Goal: Transaction & Acquisition: Book appointment/travel/reservation

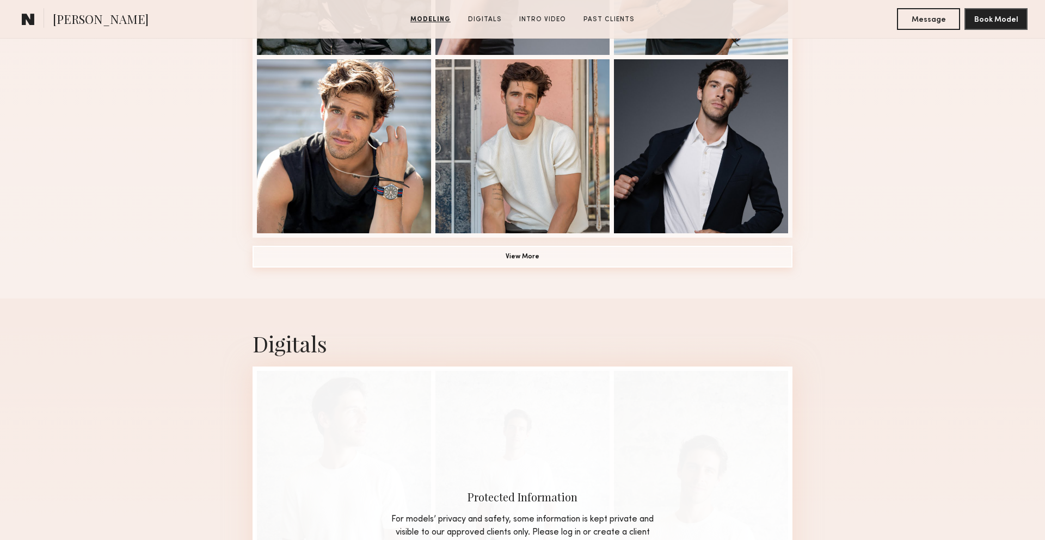
scroll to position [799, 0]
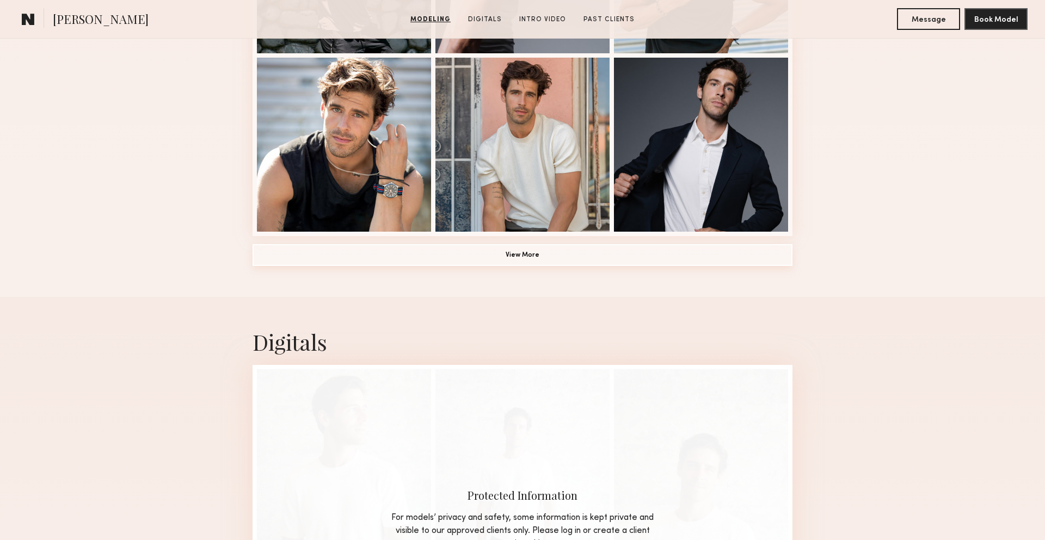
click at [545, 258] on button "View More" at bounding box center [522, 255] width 540 height 22
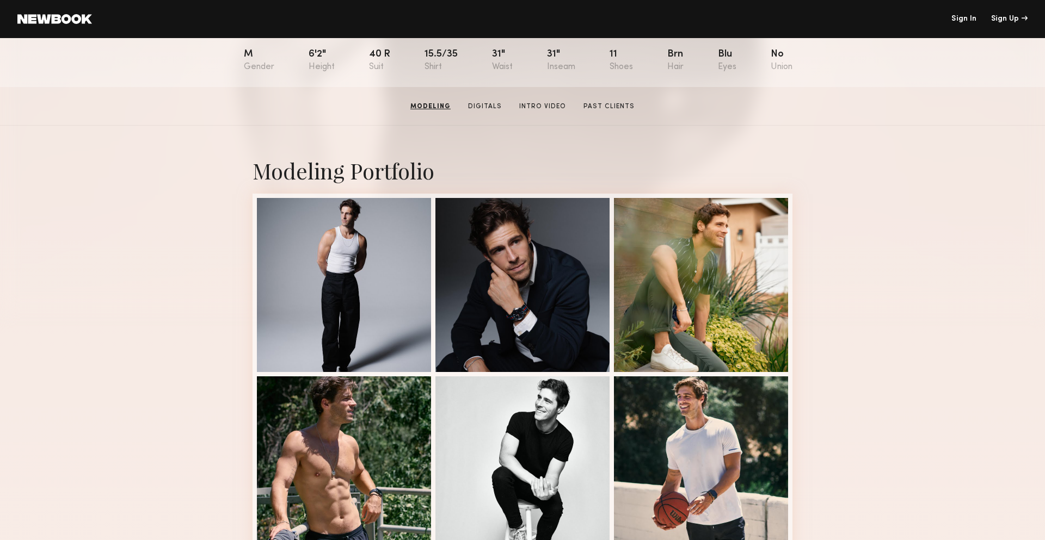
scroll to position [0, 0]
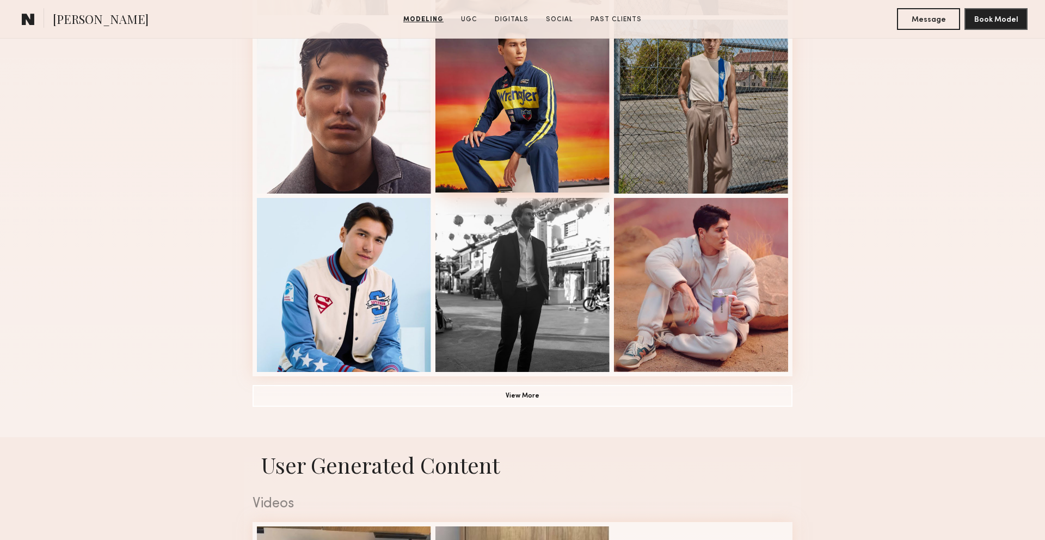
scroll to position [671, 0]
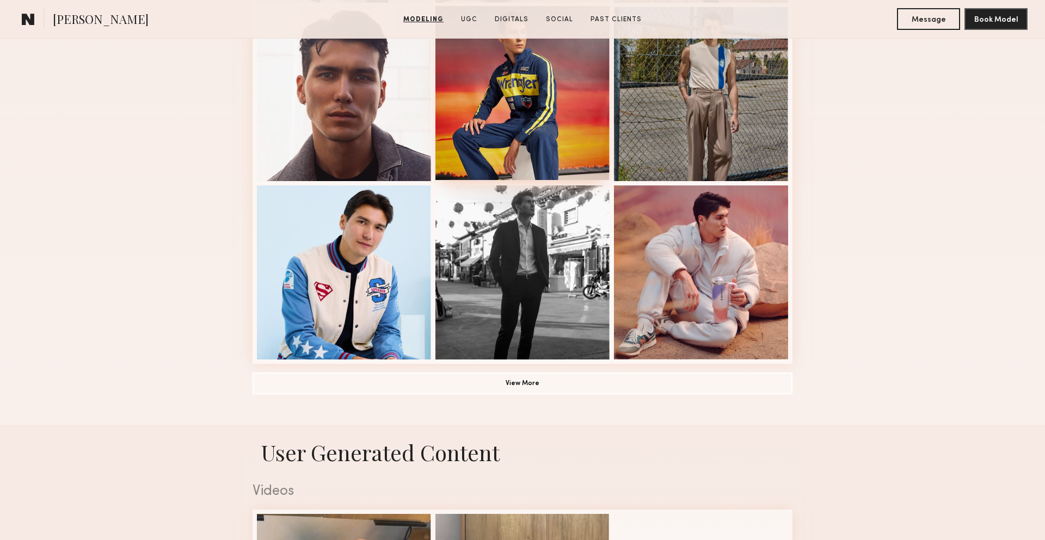
click at [548, 135] on div at bounding box center [522, 93] width 174 height 174
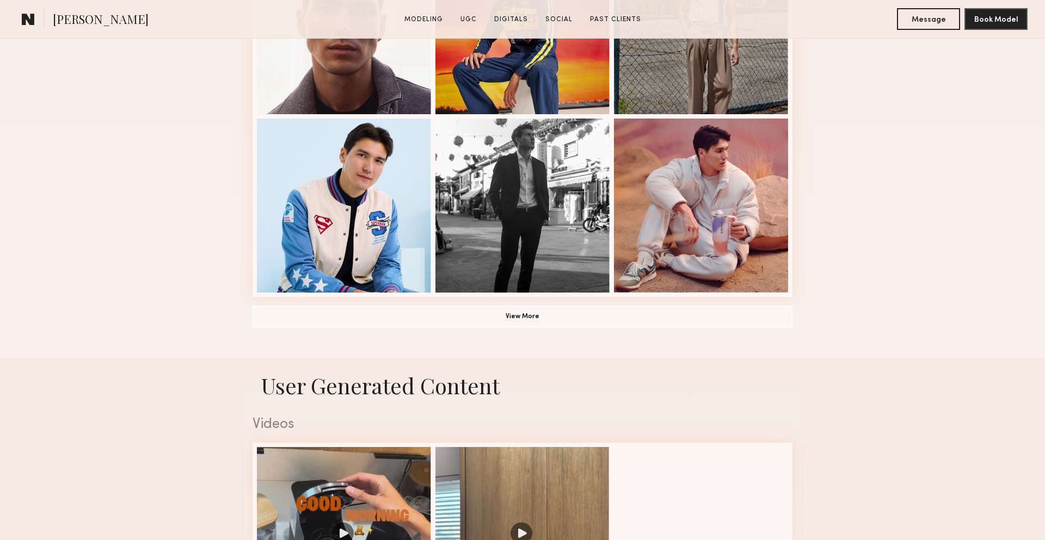
scroll to position [768, 0]
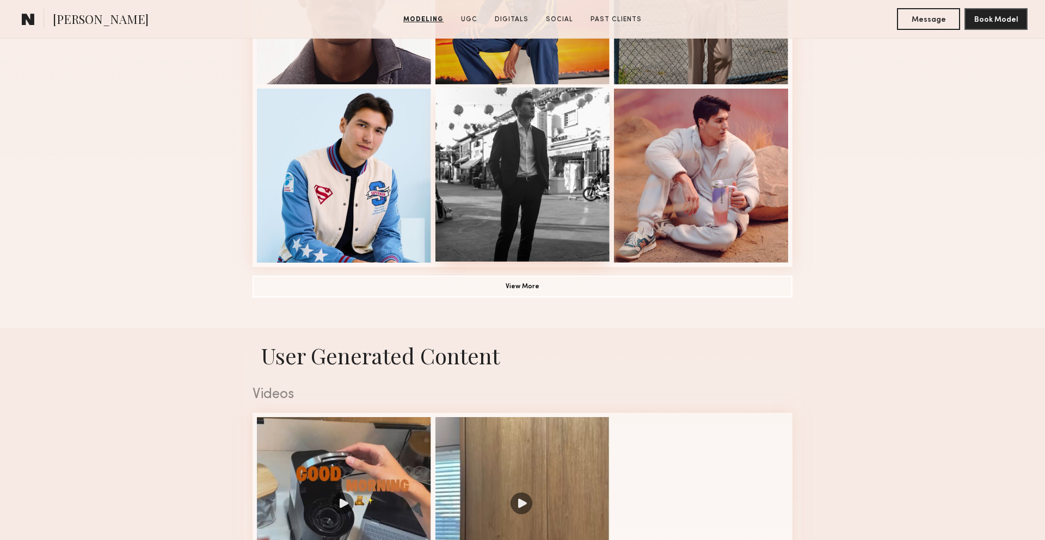
click at [518, 259] on div at bounding box center [522, 175] width 174 height 174
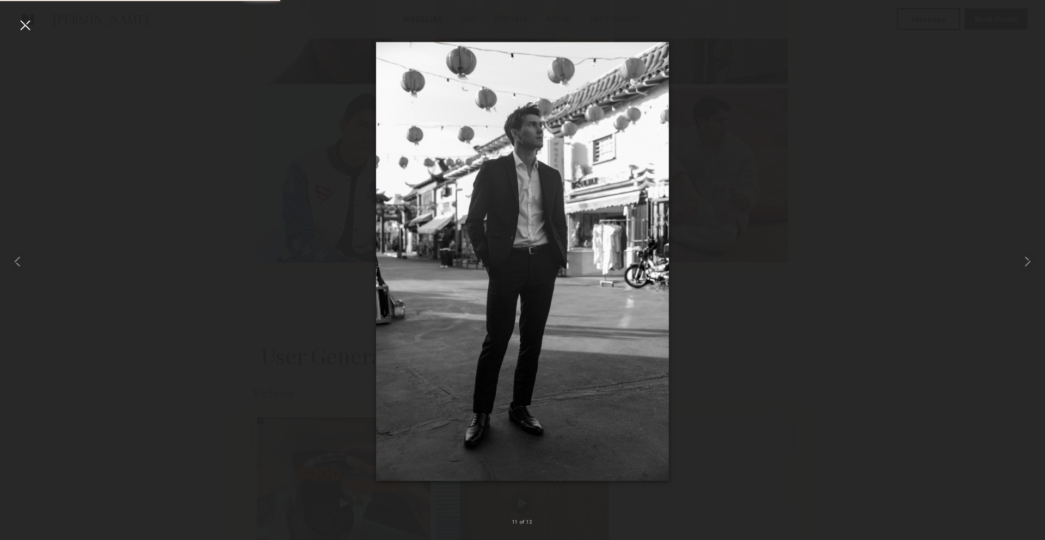
click at [518, 287] on img at bounding box center [522, 261] width 293 height 439
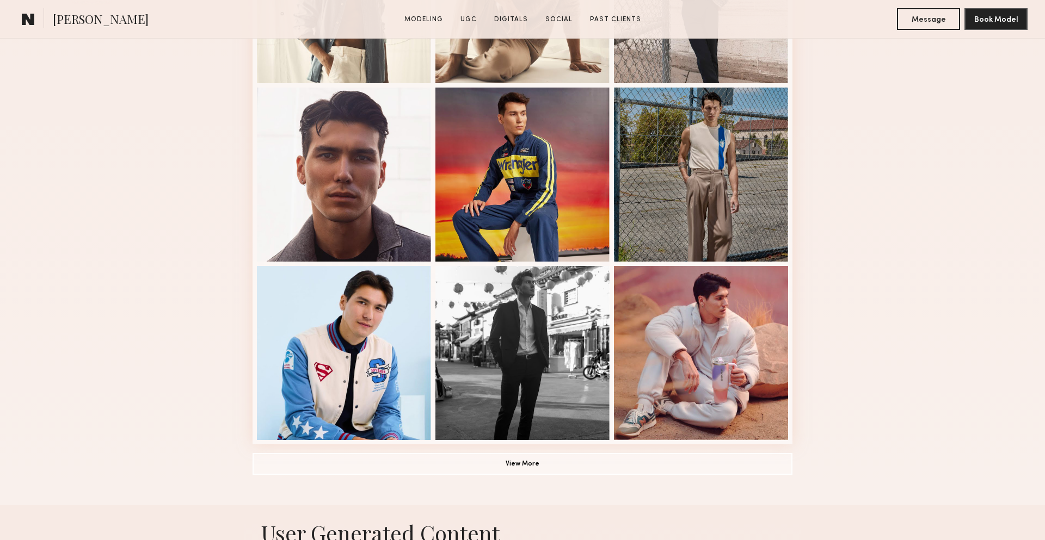
scroll to position [817, 0]
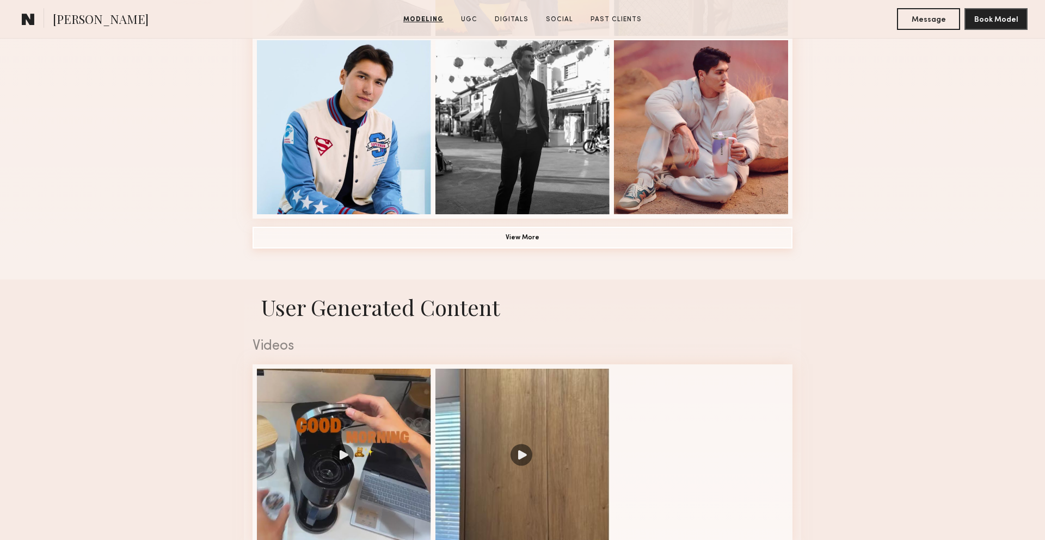
click at [493, 230] on button "View More" at bounding box center [522, 238] width 540 height 22
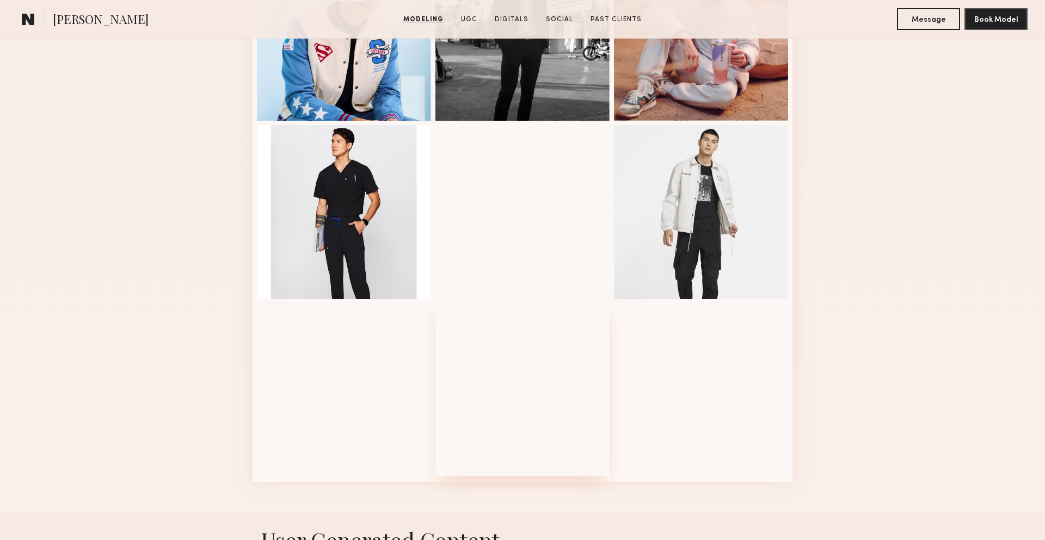
scroll to position [907, 0]
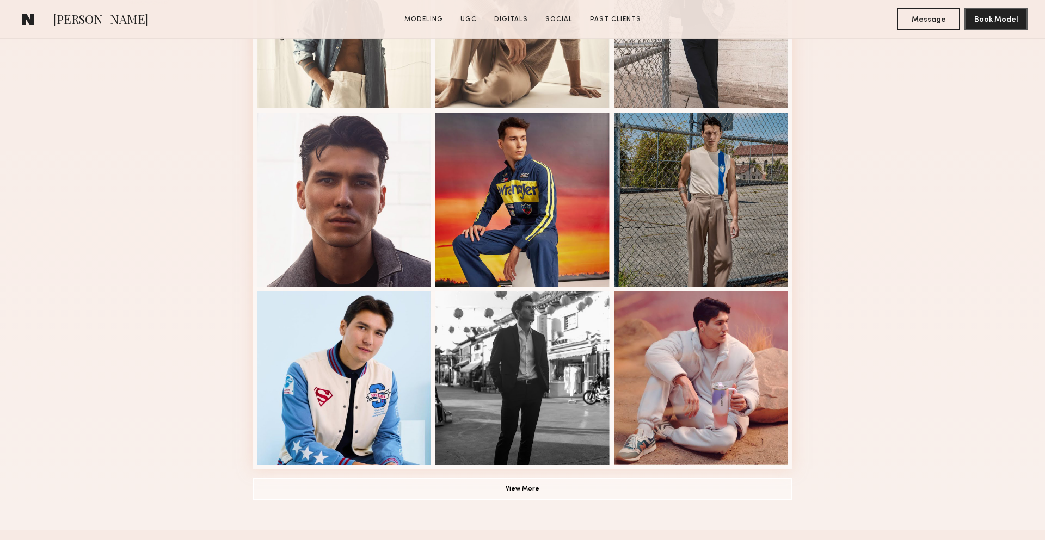
scroll to position [574, 0]
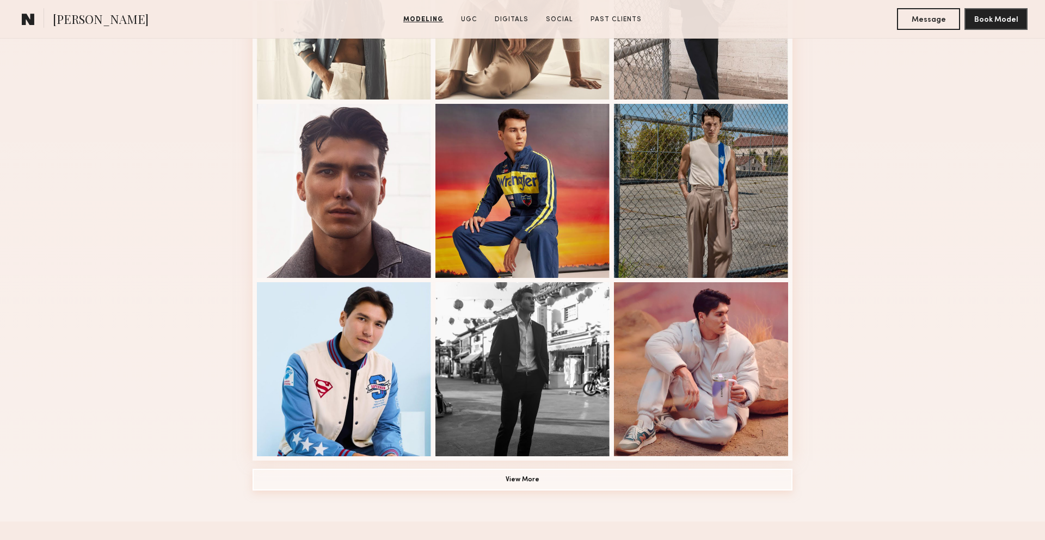
click at [574, 379] on button "View More" at bounding box center [522, 480] width 540 height 22
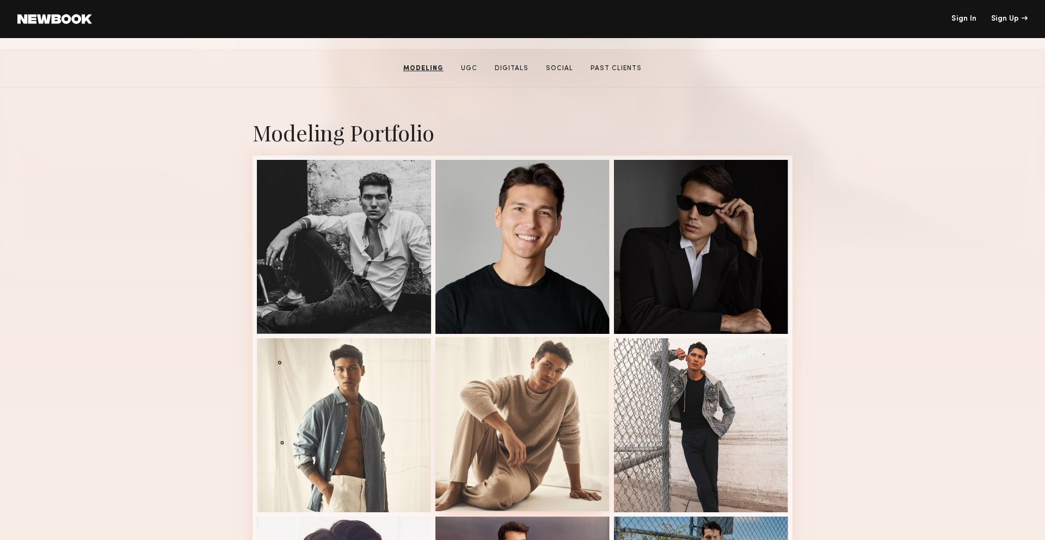
scroll to position [148, 0]
